Goal: Find specific page/section: Find specific page/section

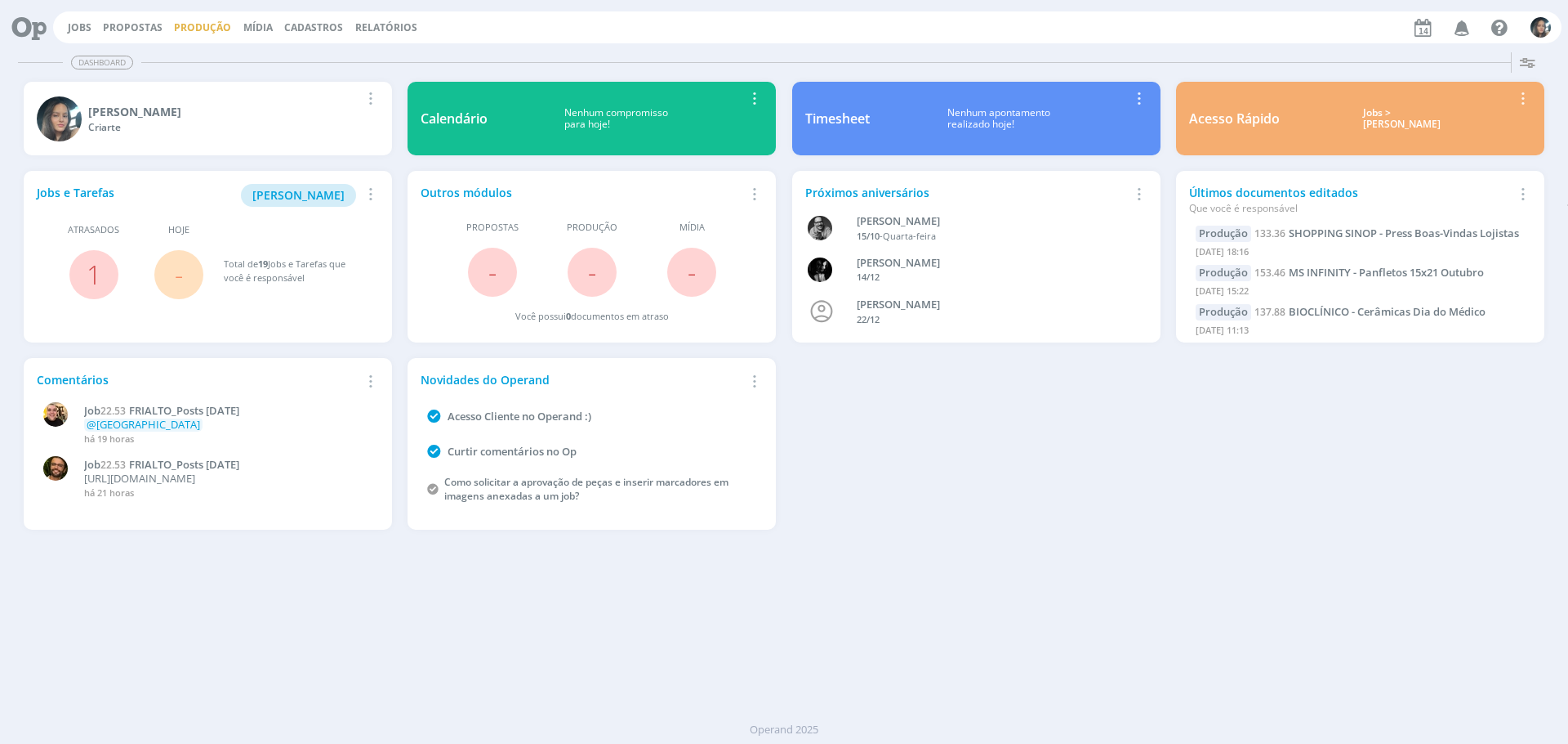
click at [193, 25] on link "Produção" at bounding box center [202, 27] width 57 height 14
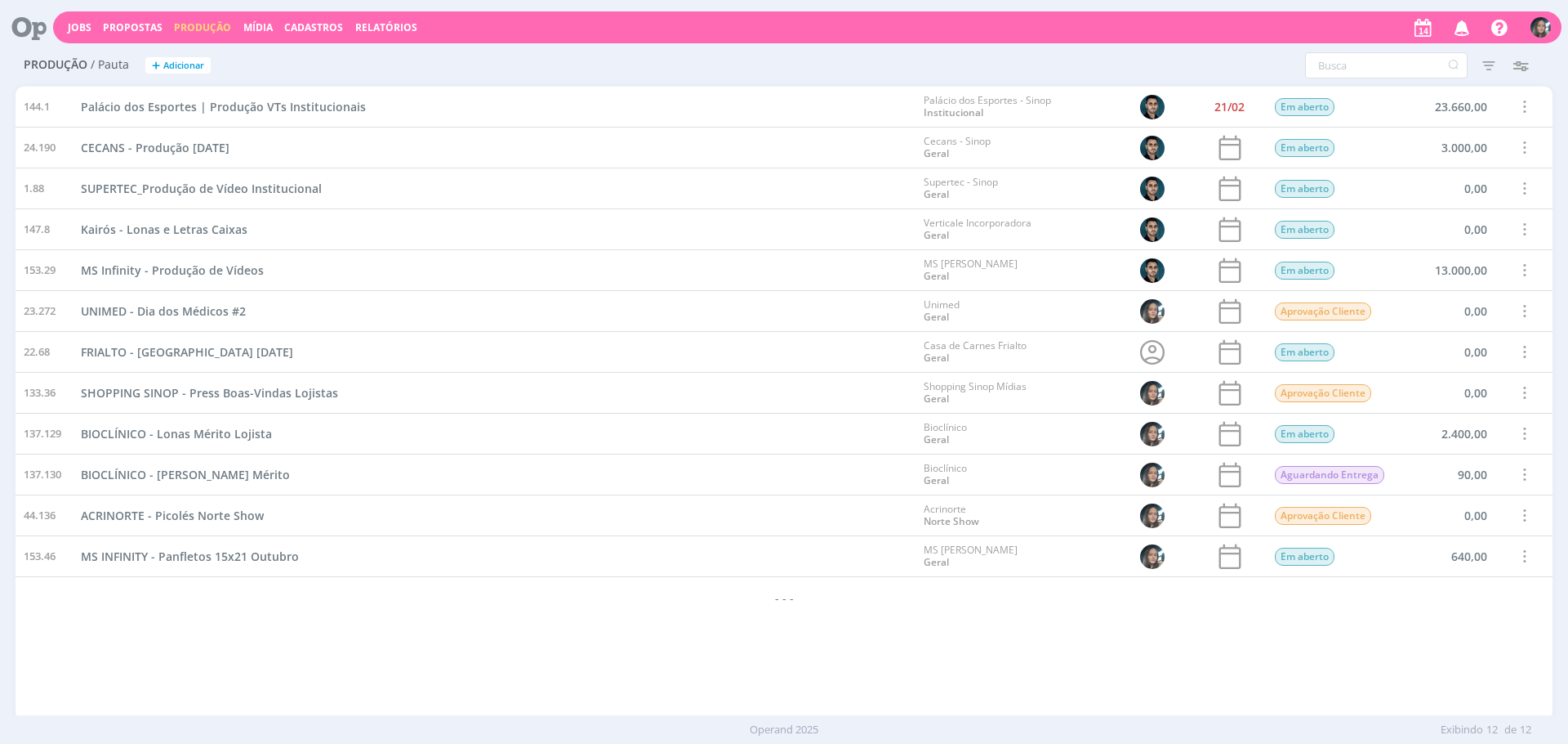
click at [651, 633] on div "144.1 Palácio dos Esportes | Produção VTs Institucionais Palácio dos Esportes -…" at bounding box center [784, 403] width 1537 height 632
click at [1526, 513] on span at bounding box center [1524, 516] width 18 height 22
drag, startPoint x: 1447, startPoint y: 483, endPoint x: 1391, endPoint y: 529, distance: 72.5
click at [1447, 483] on div "Cancelar" at bounding box center [1482, 482] width 161 height 24
